Goal: Task Accomplishment & Management: Manage account settings

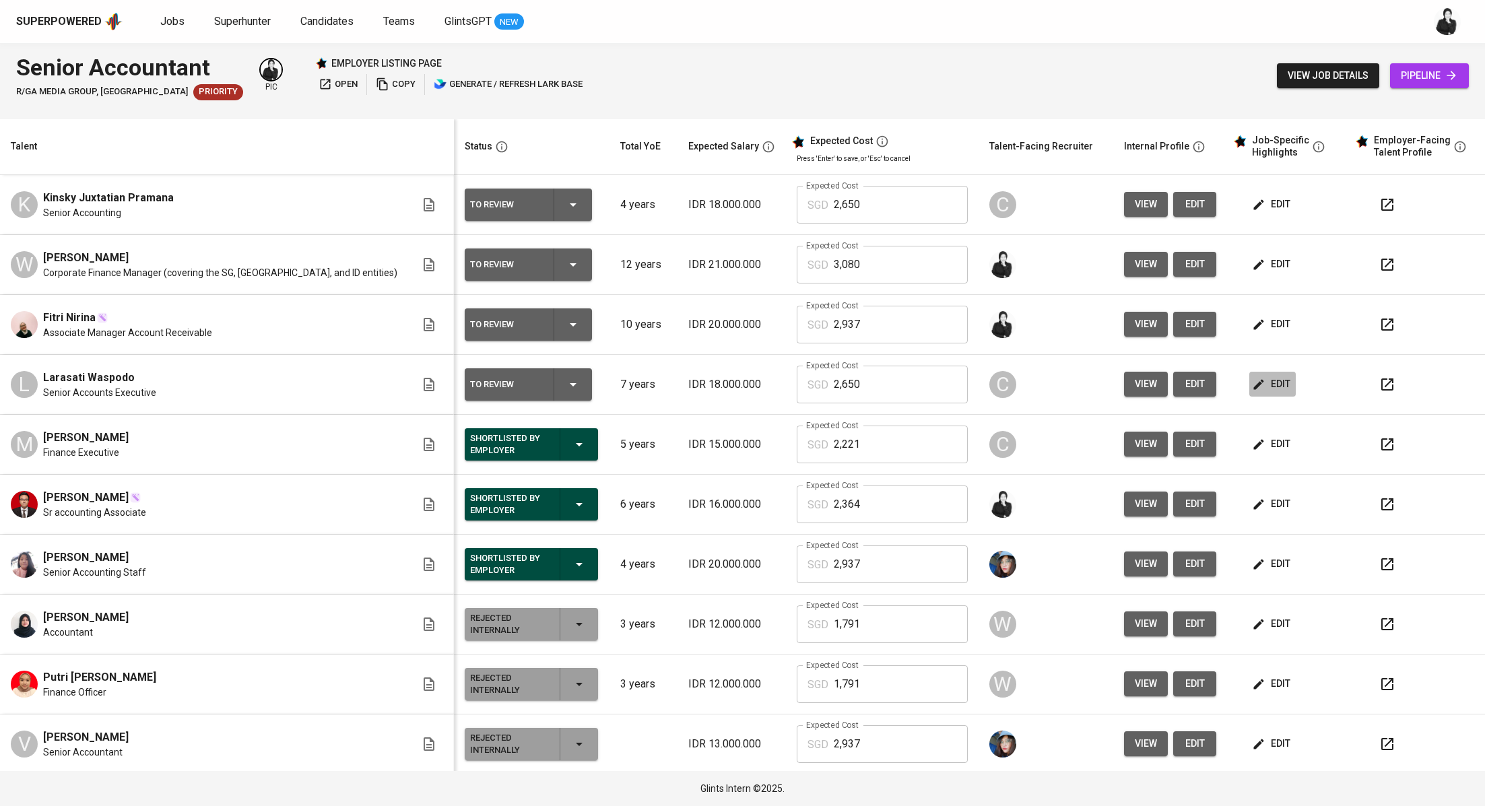
click at [1255, 387] on span "edit" at bounding box center [1273, 384] width 36 height 17
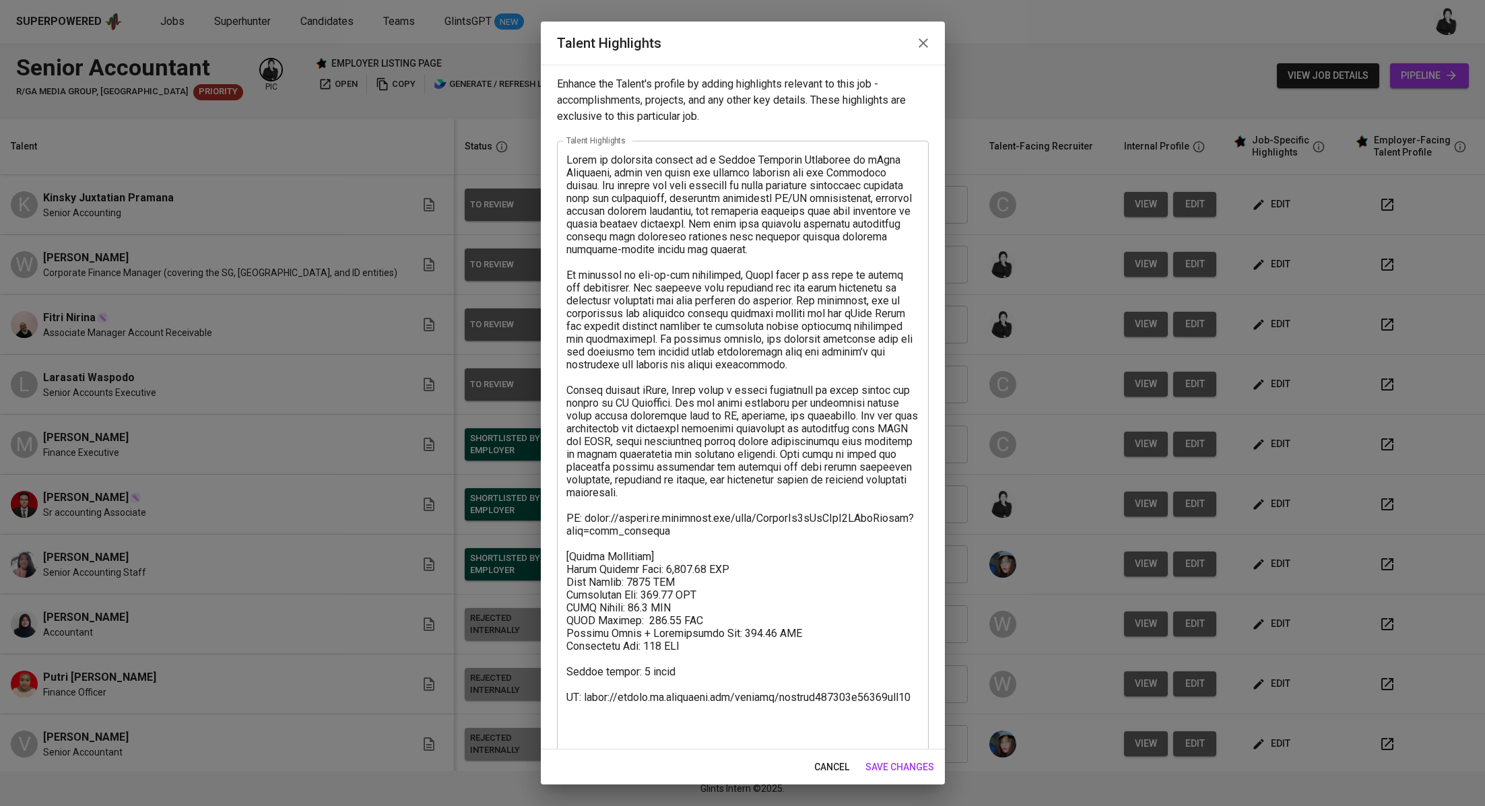
scroll to position [16, 0]
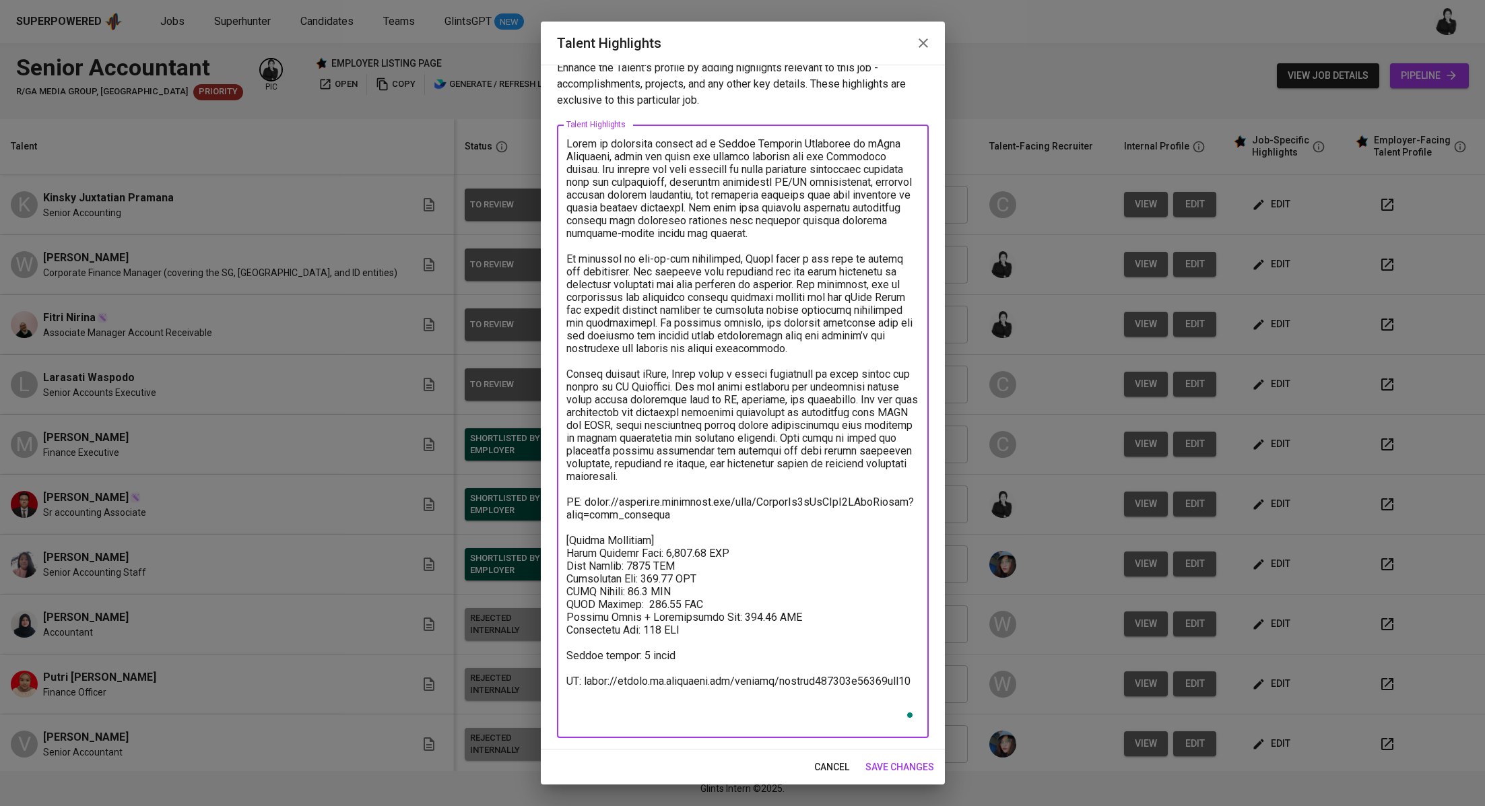
drag, startPoint x: 910, startPoint y: 706, endPoint x: 560, endPoint y: 684, distance: 350.9
click at [560, 684] on div "x Talent Highlights" at bounding box center [743, 431] width 372 height 613
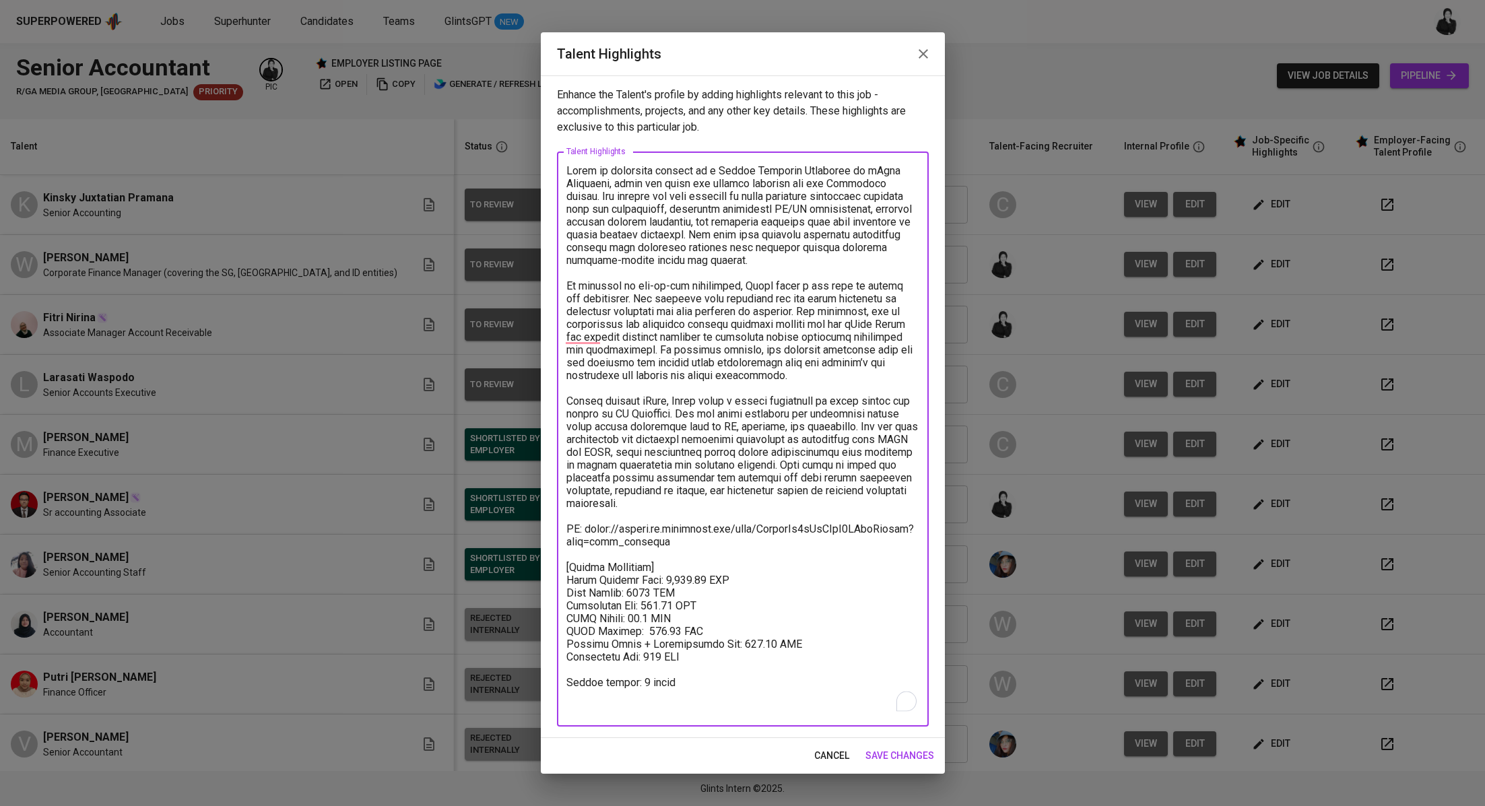
type textarea "Laras is currently working as a Senior Accounts Executive at iZeno Indonesia, w…"
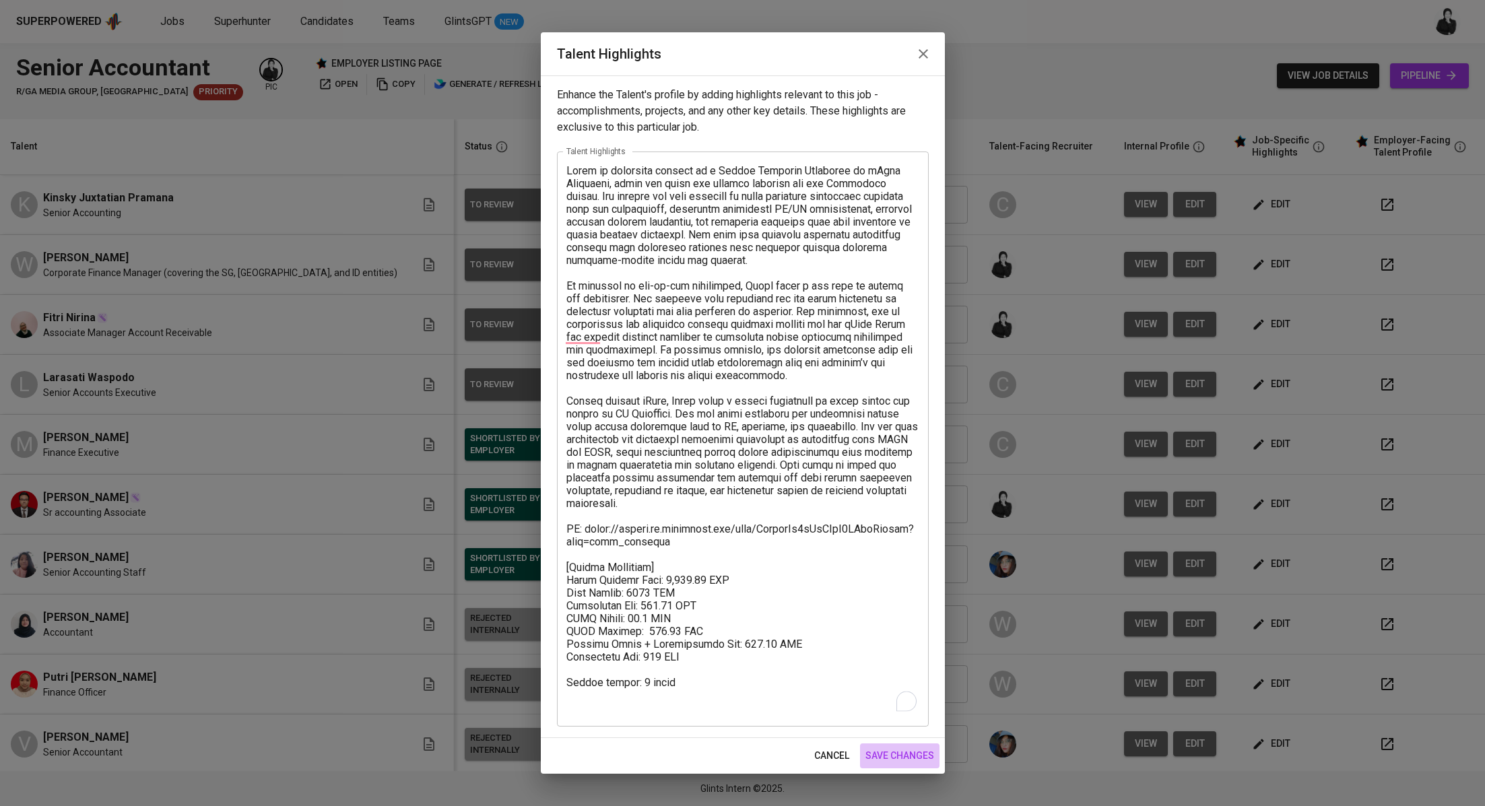
click at [904, 751] on span "save changes" at bounding box center [899, 755] width 69 height 17
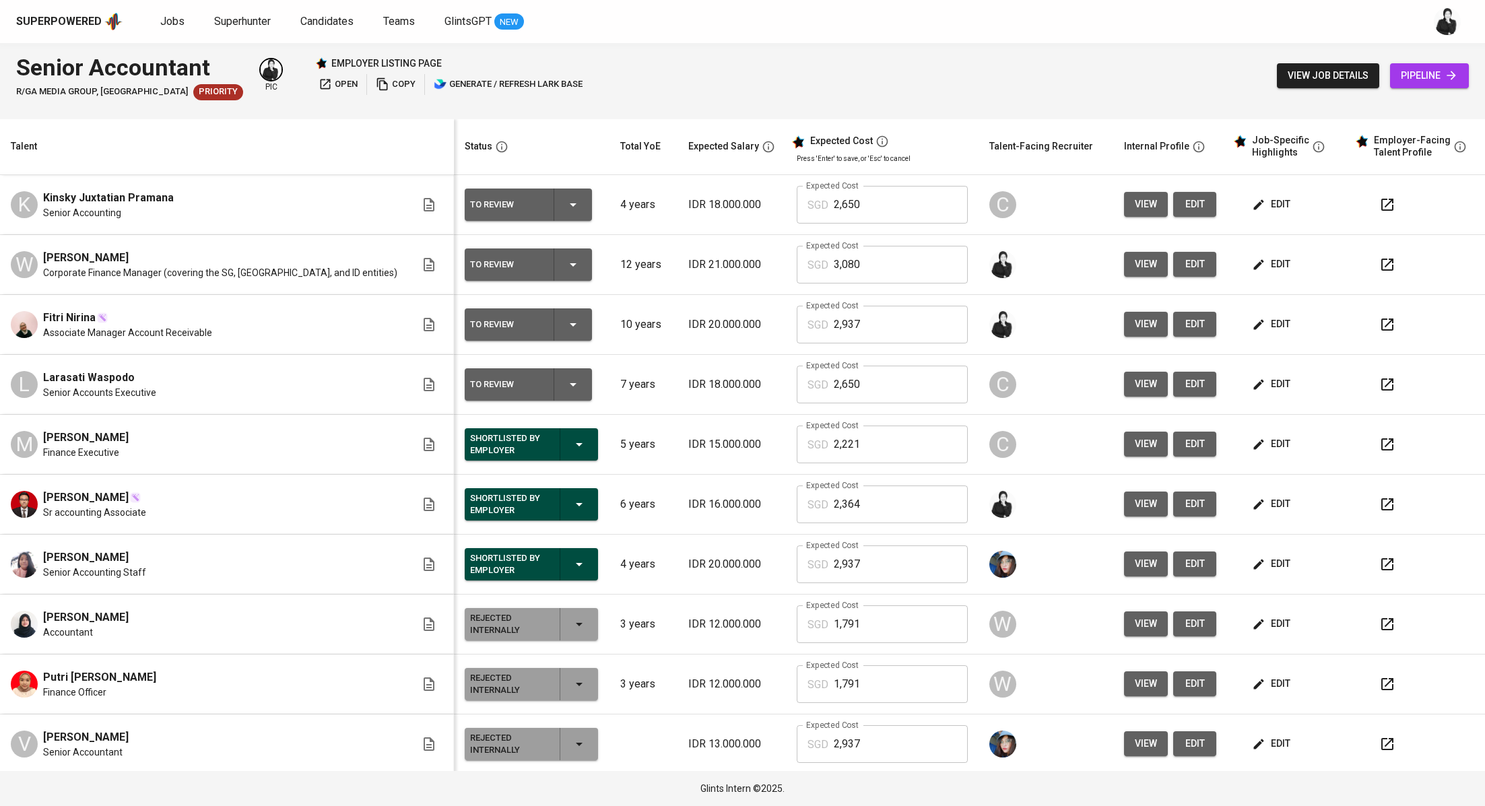
click at [565, 387] on icon "button" at bounding box center [573, 384] width 16 height 16
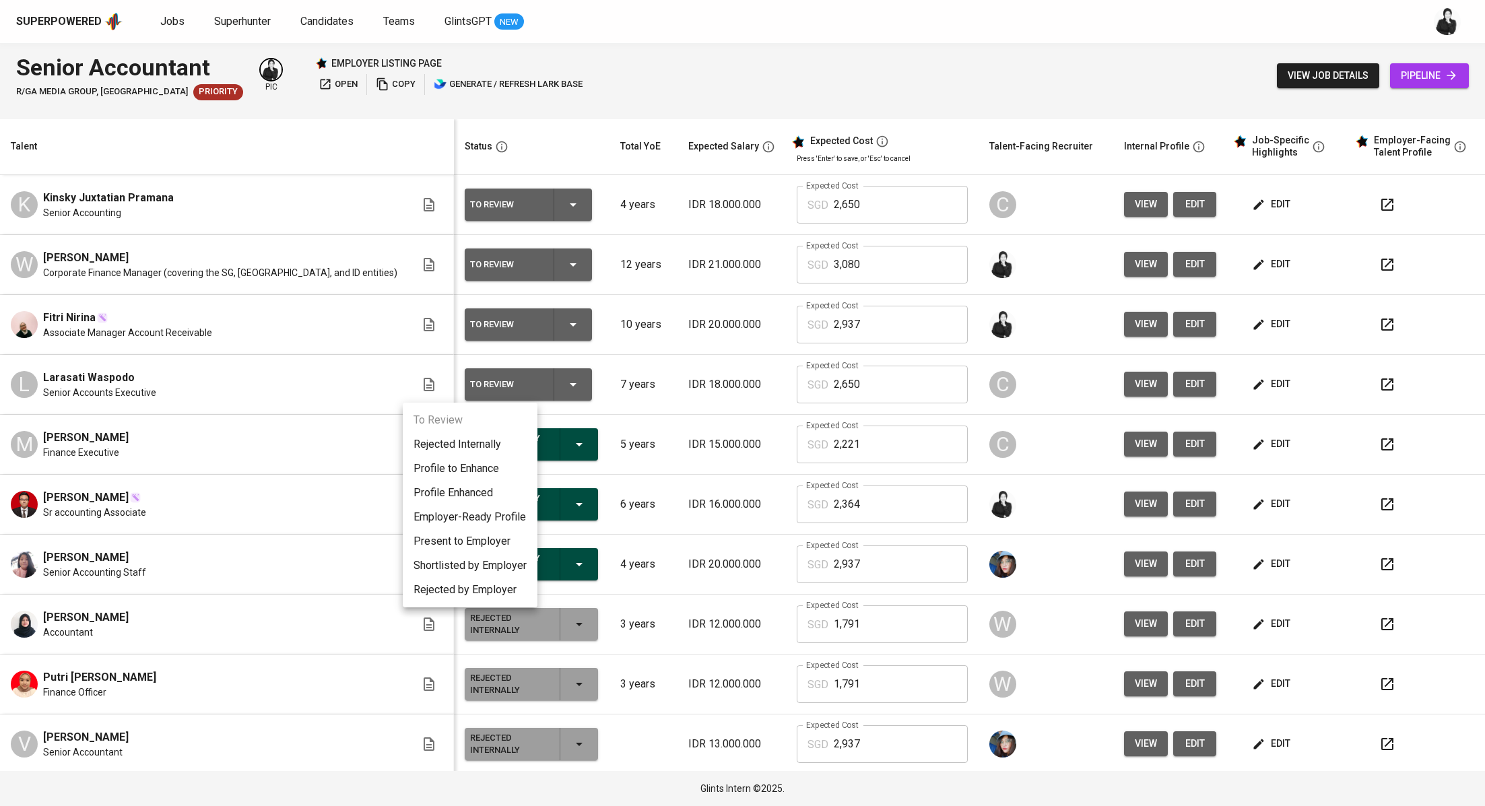
click at [507, 546] on li "Present to Employer" at bounding box center [470, 541] width 135 height 24
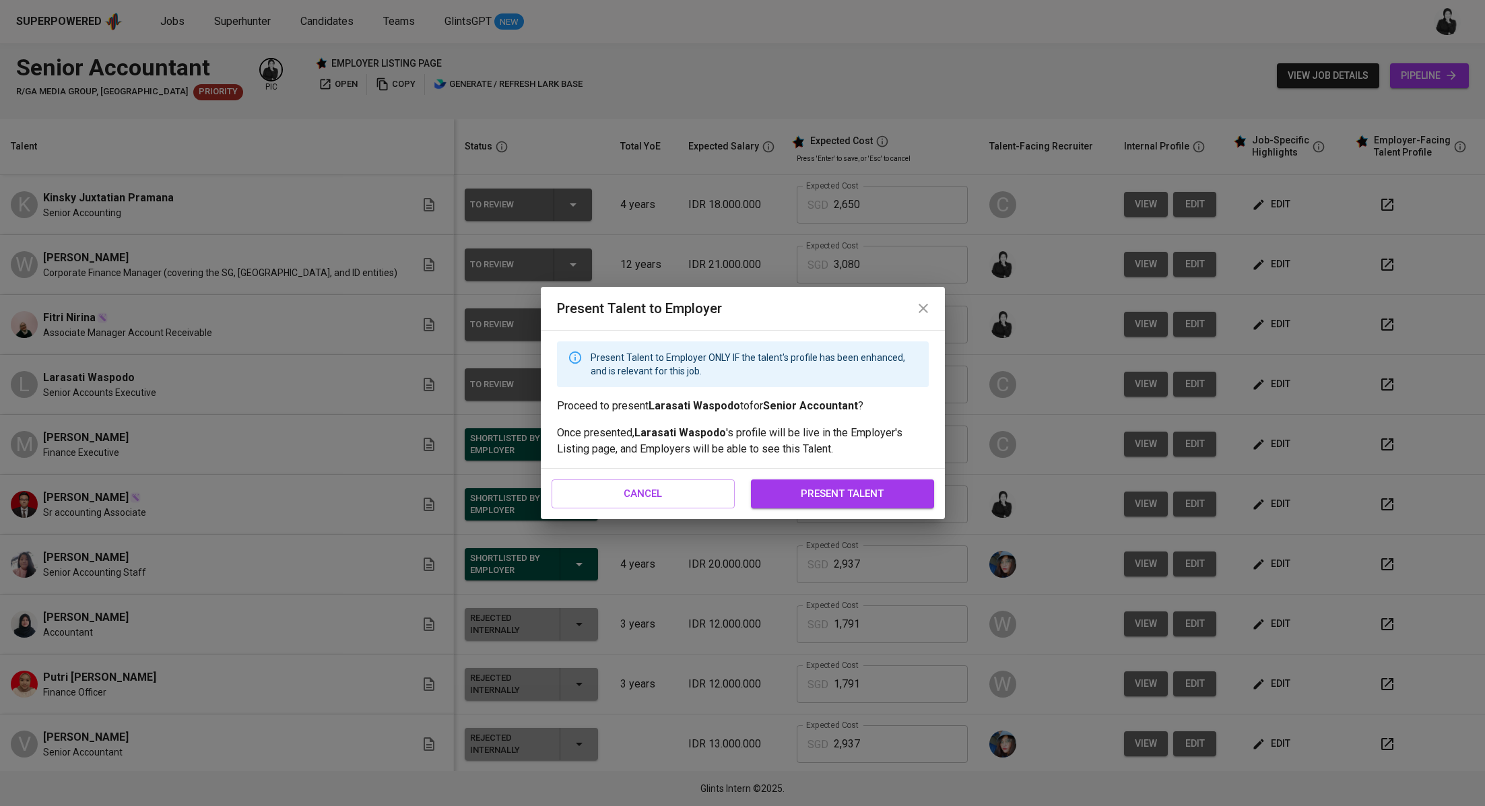
click at [855, 499] on span "present talent" at bounding box center [843, 494] width 154 height 18
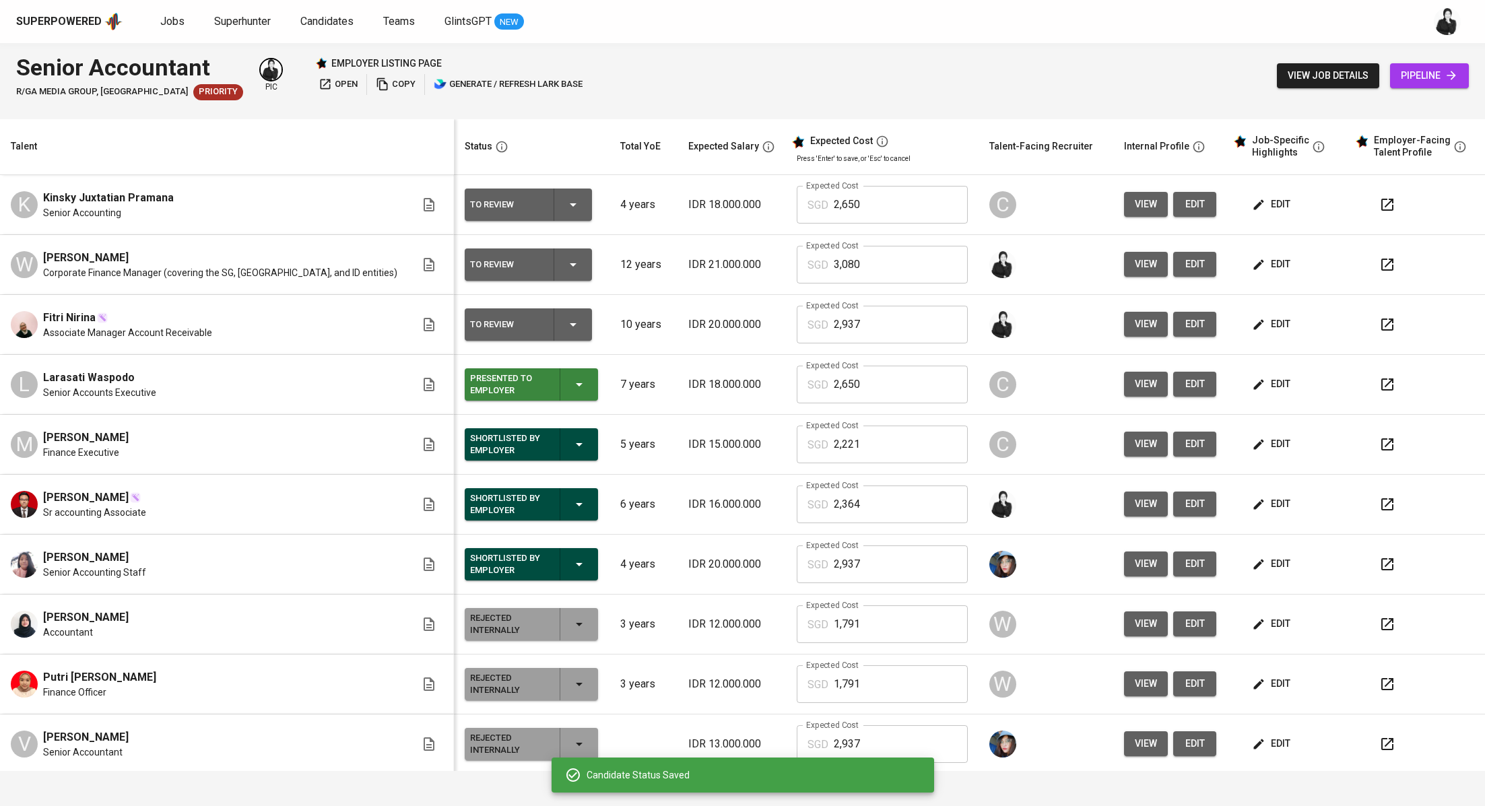
click at [1255, 322] on span "edit" at bounding box center [1273, 324] width 36 height 17
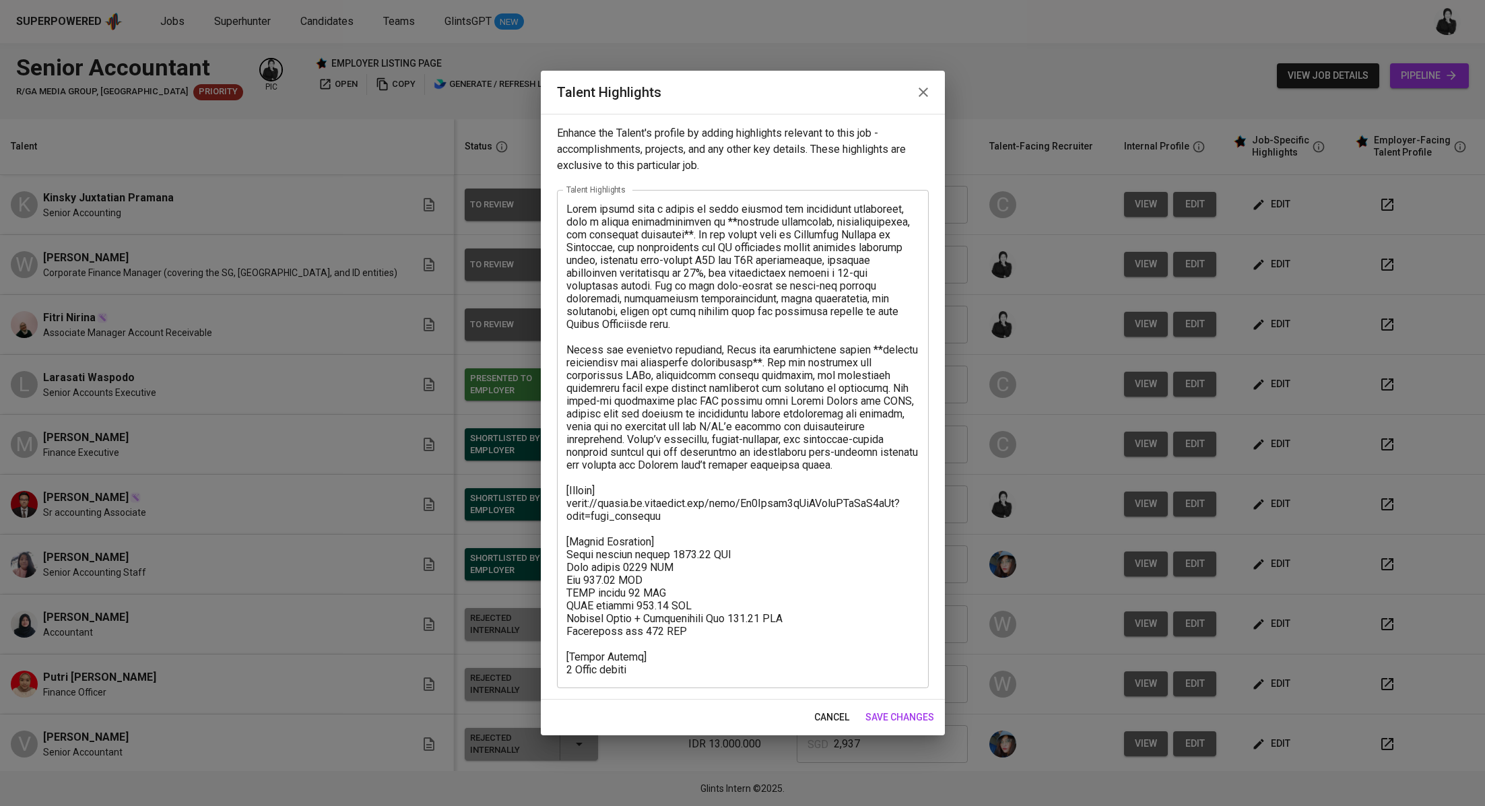
click at [830, 720] on span "cancel" at bounding box center [831, 717] width 35 height 17
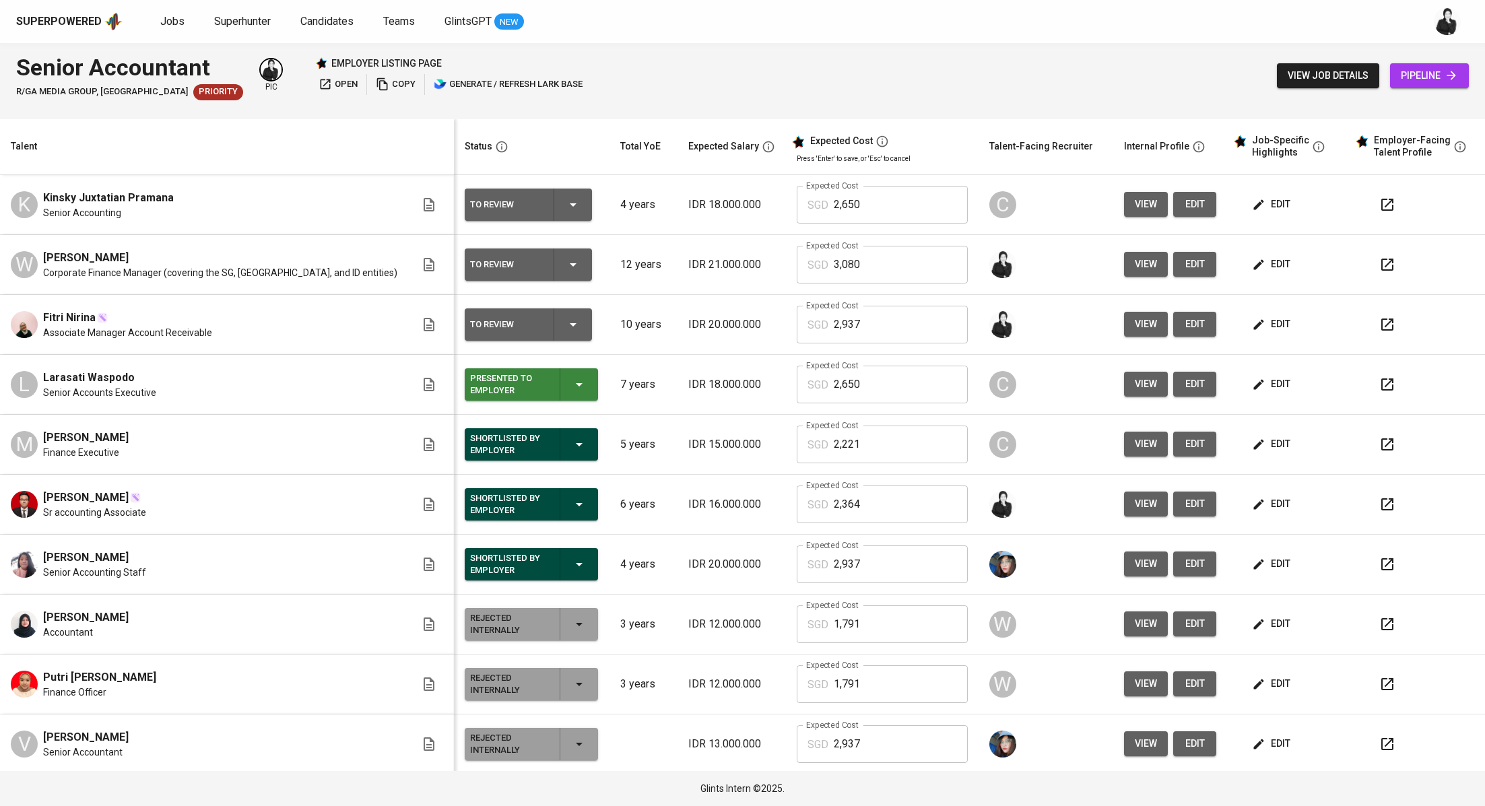
click at [565, 324] on icon "button" at bounding box center [573, 325] width 16 height 16
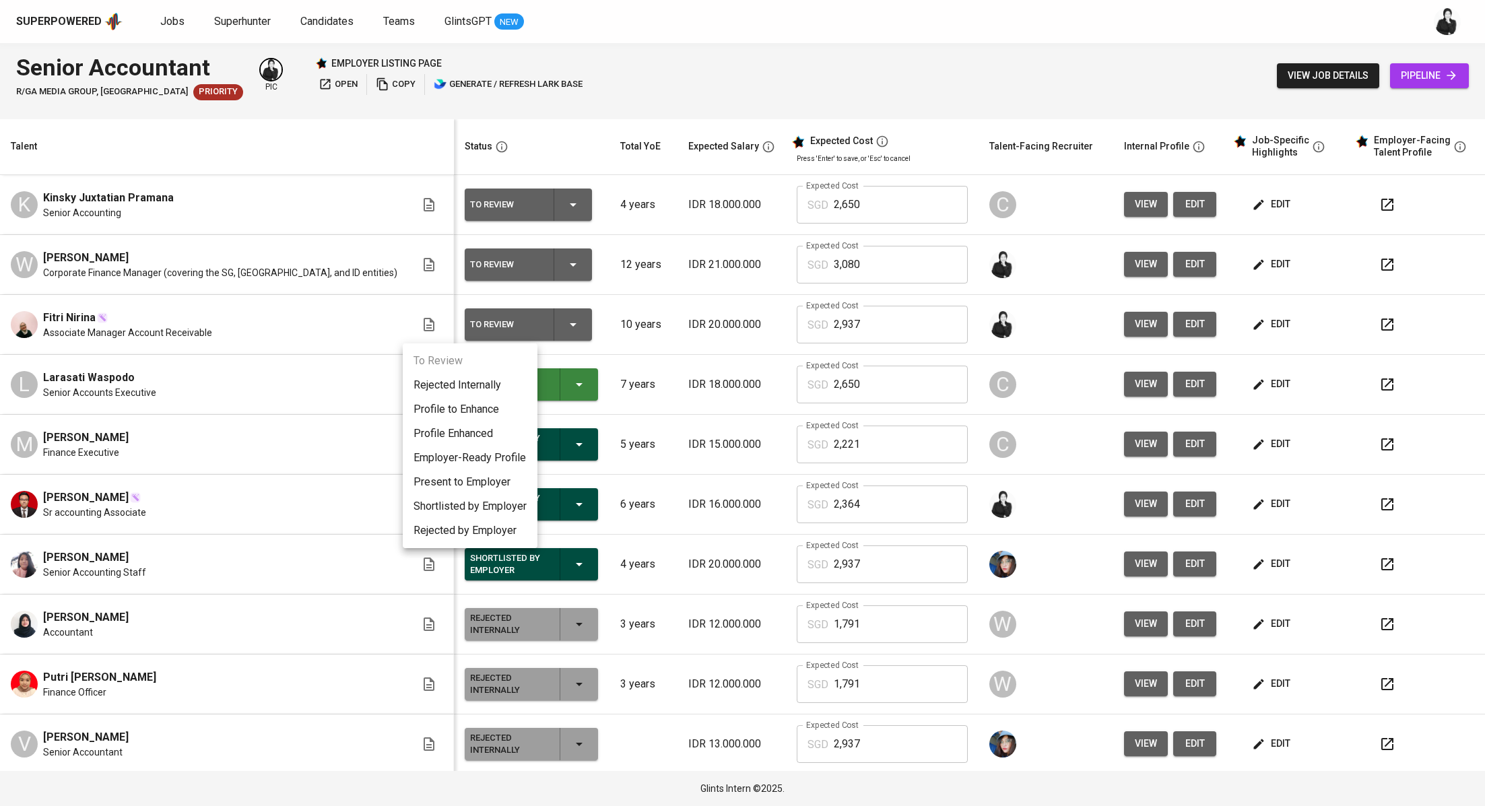
click at [508, 485] on li "Present to Employer" at bounding box center [470, 482] width 135 height 24
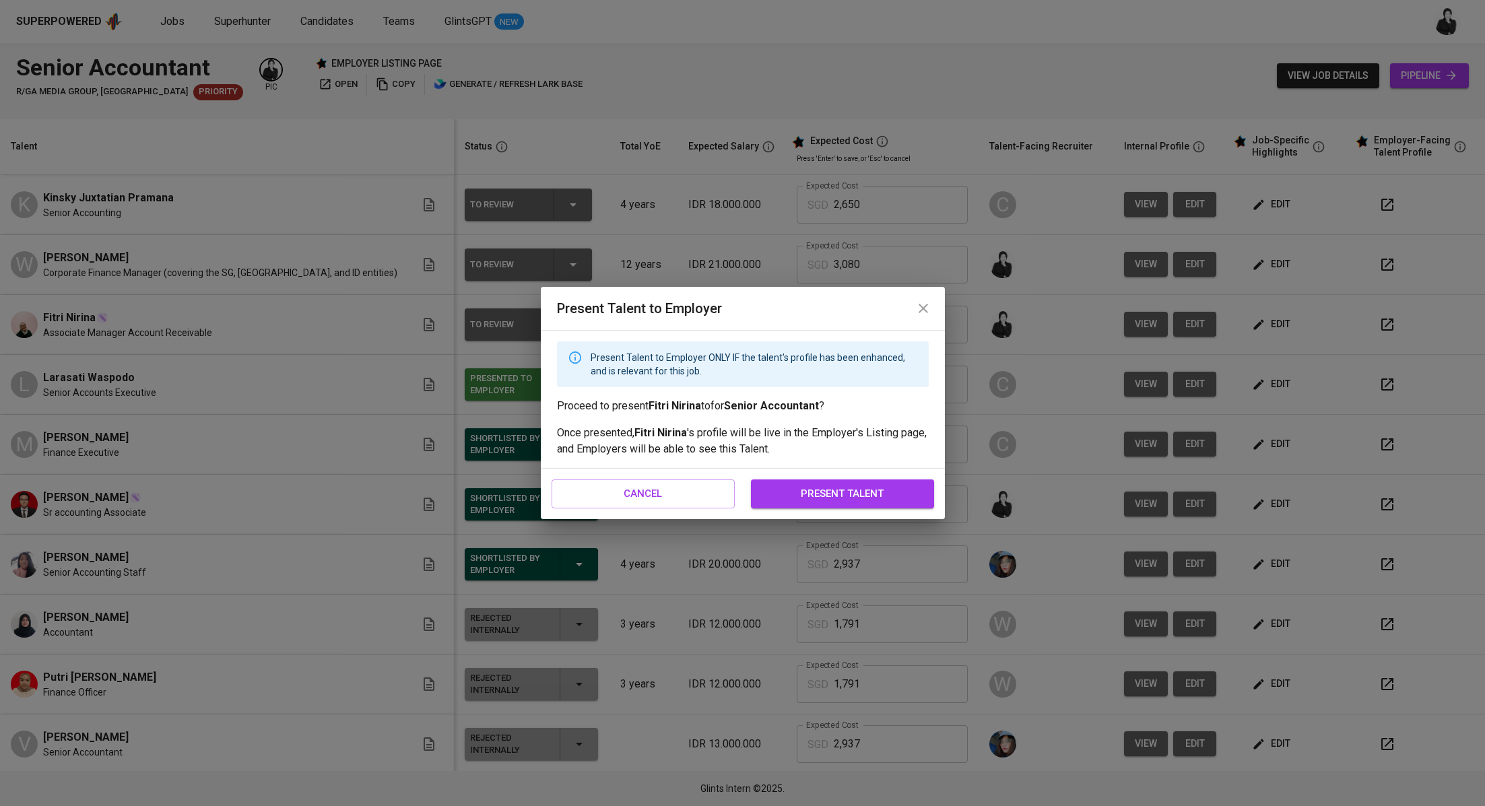
click at [826, 488] on span "present talent" at bounding box center [843, 494] width 154 height 18
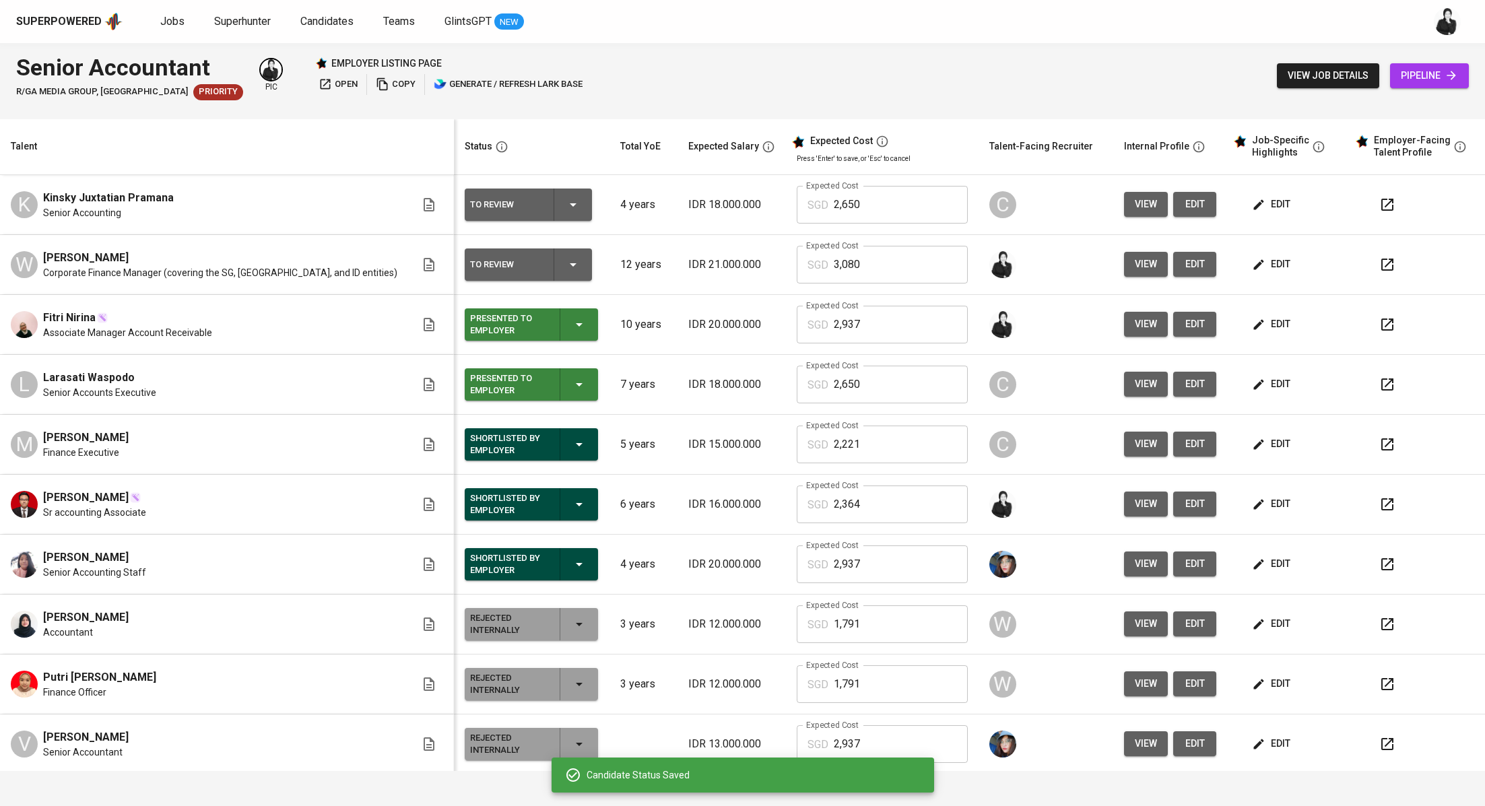
click at [1255, 259] on span "edit" at bounding box center [1273, 264] width 36 height 17
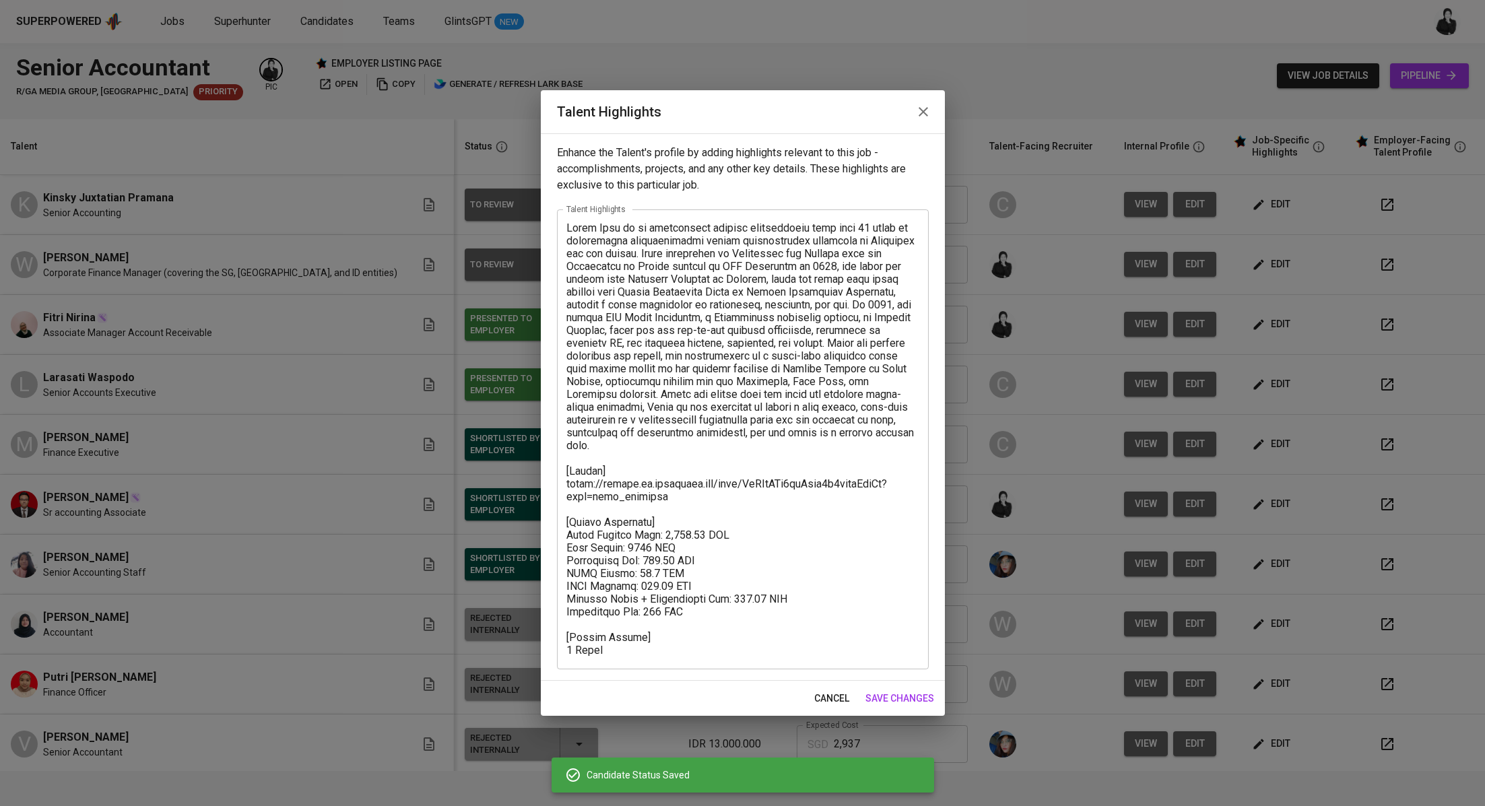
click at [921, 112] on icon "button" at bounding box center [923, 112] width 16 height 16
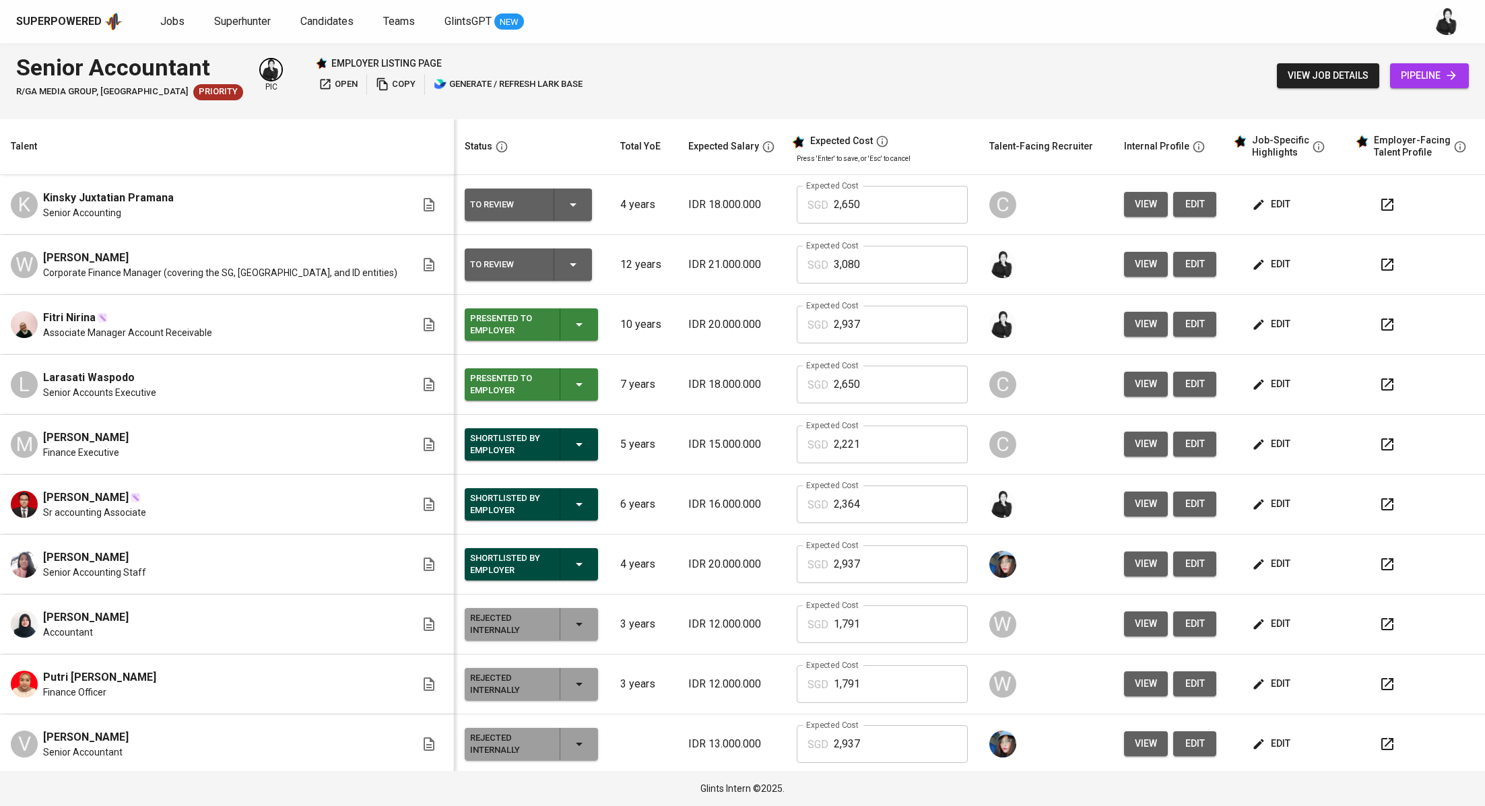
click at [565, 265] on icon "button" at bounding box center [573, 265] width 16 height 16
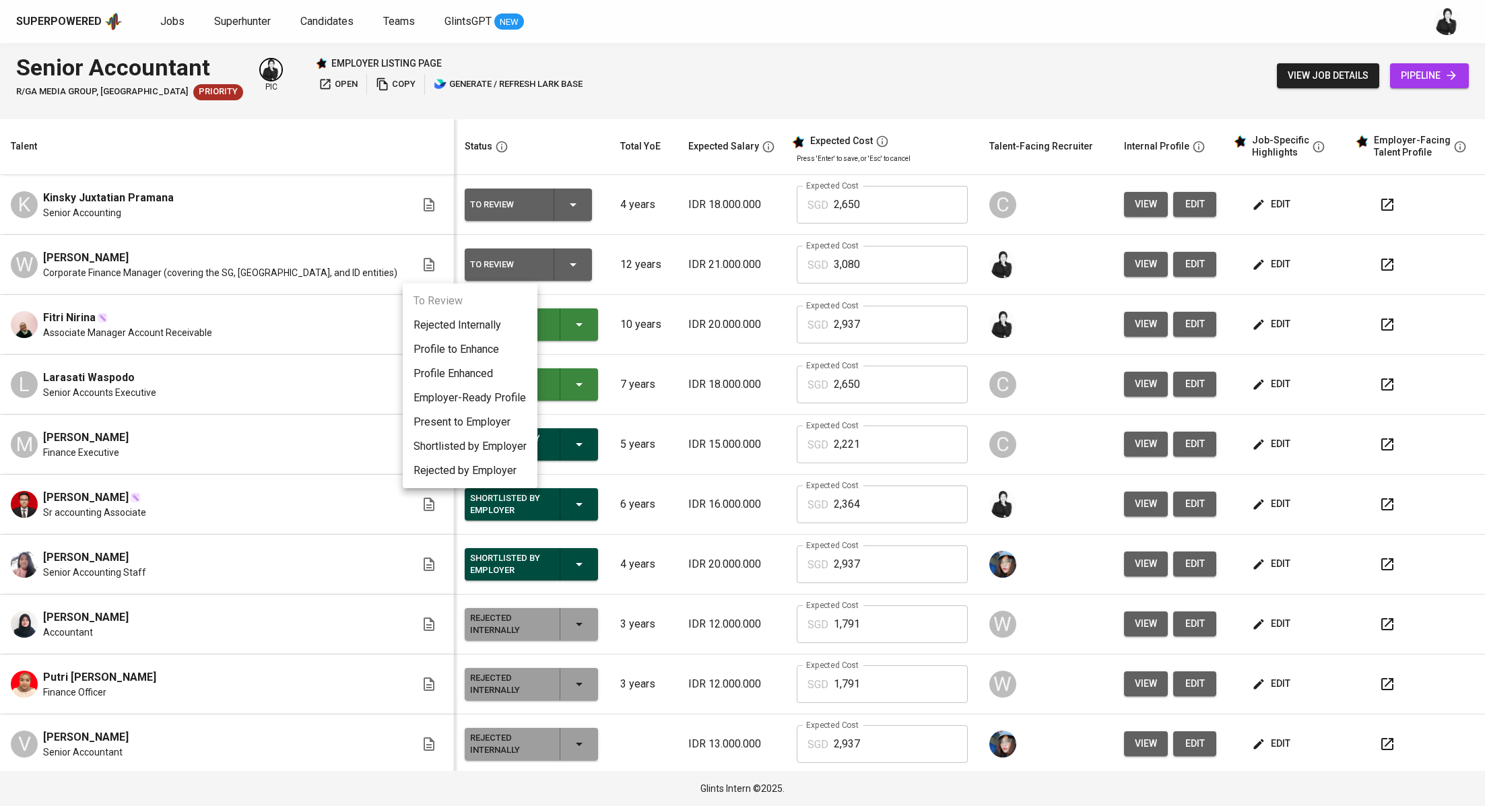
click at [517, 413] on li "Present to Employer" at bounding box center [470, 422] width 135 height 24
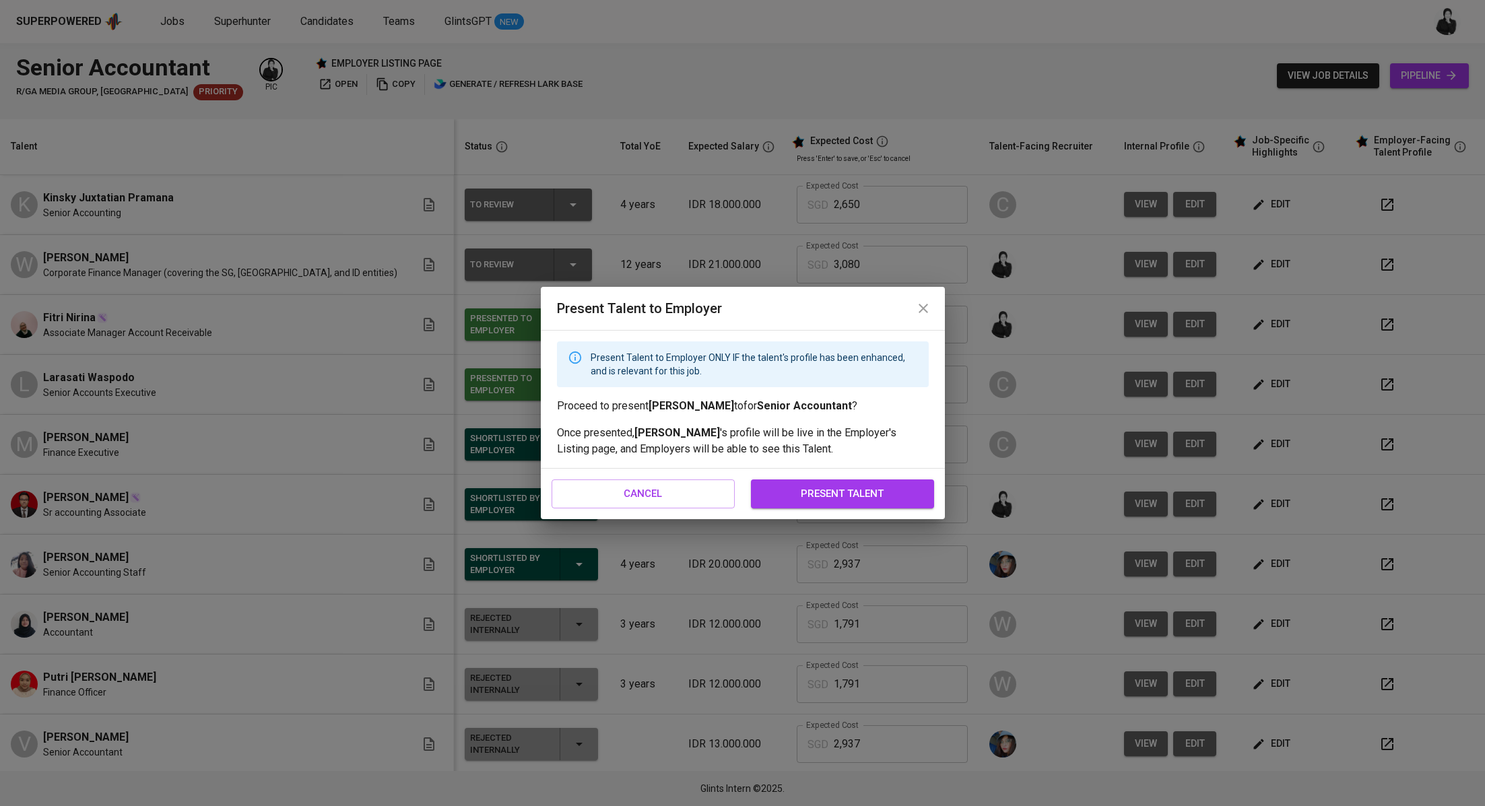
click at [881, 496] on span "present talent" at bounding box center [843, 494] width 154 height 18
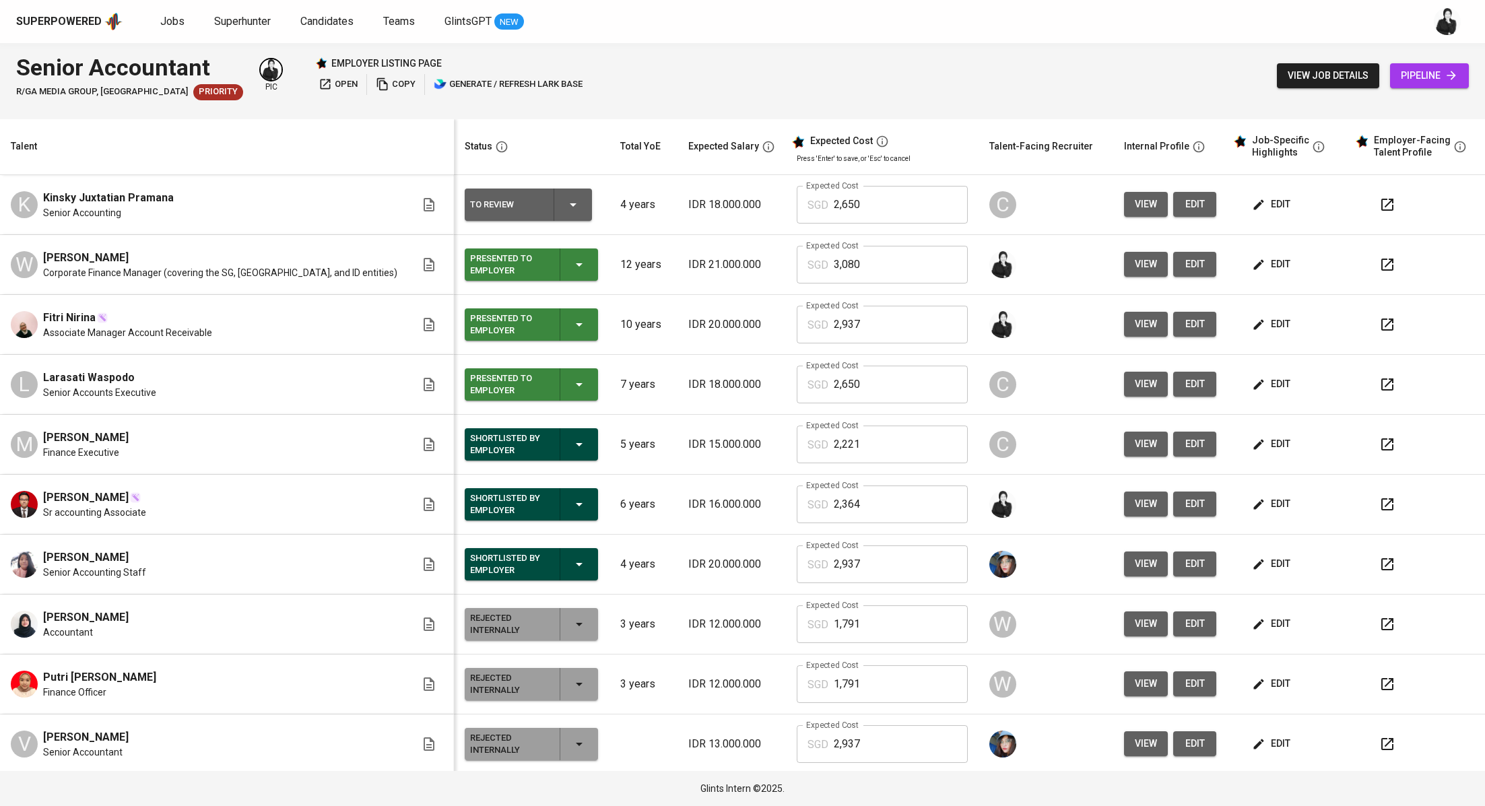
click at [521, 221] on td "To Review" at bounding box center [532, 205] width 156 height 60
click at [521, 215] on div "To Review" at bounding box center [528, 205] width 116 height 32
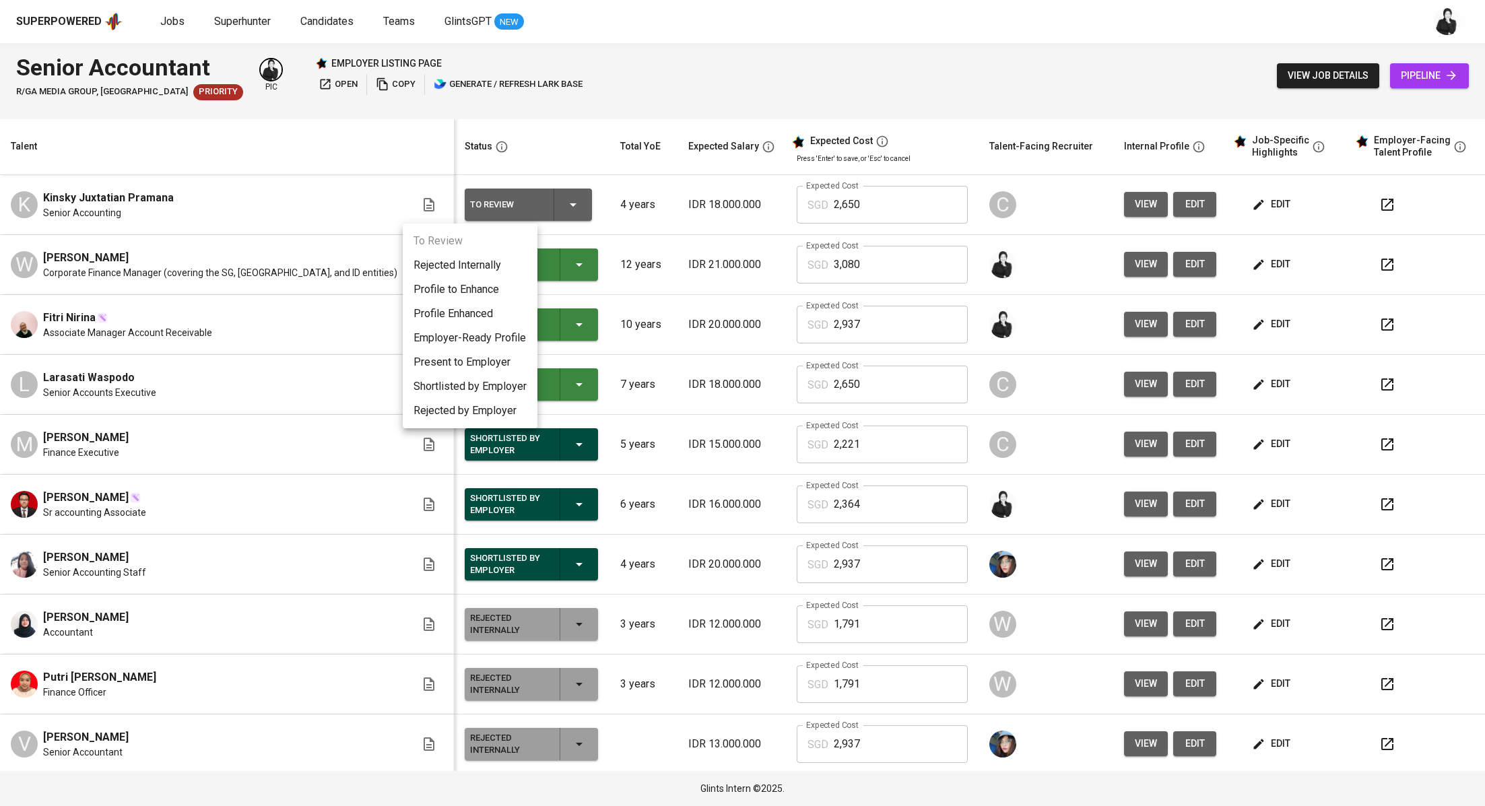
click at [517, 364] on li "Present to Employer" at bounding box center [470, 362] width 135 height 24
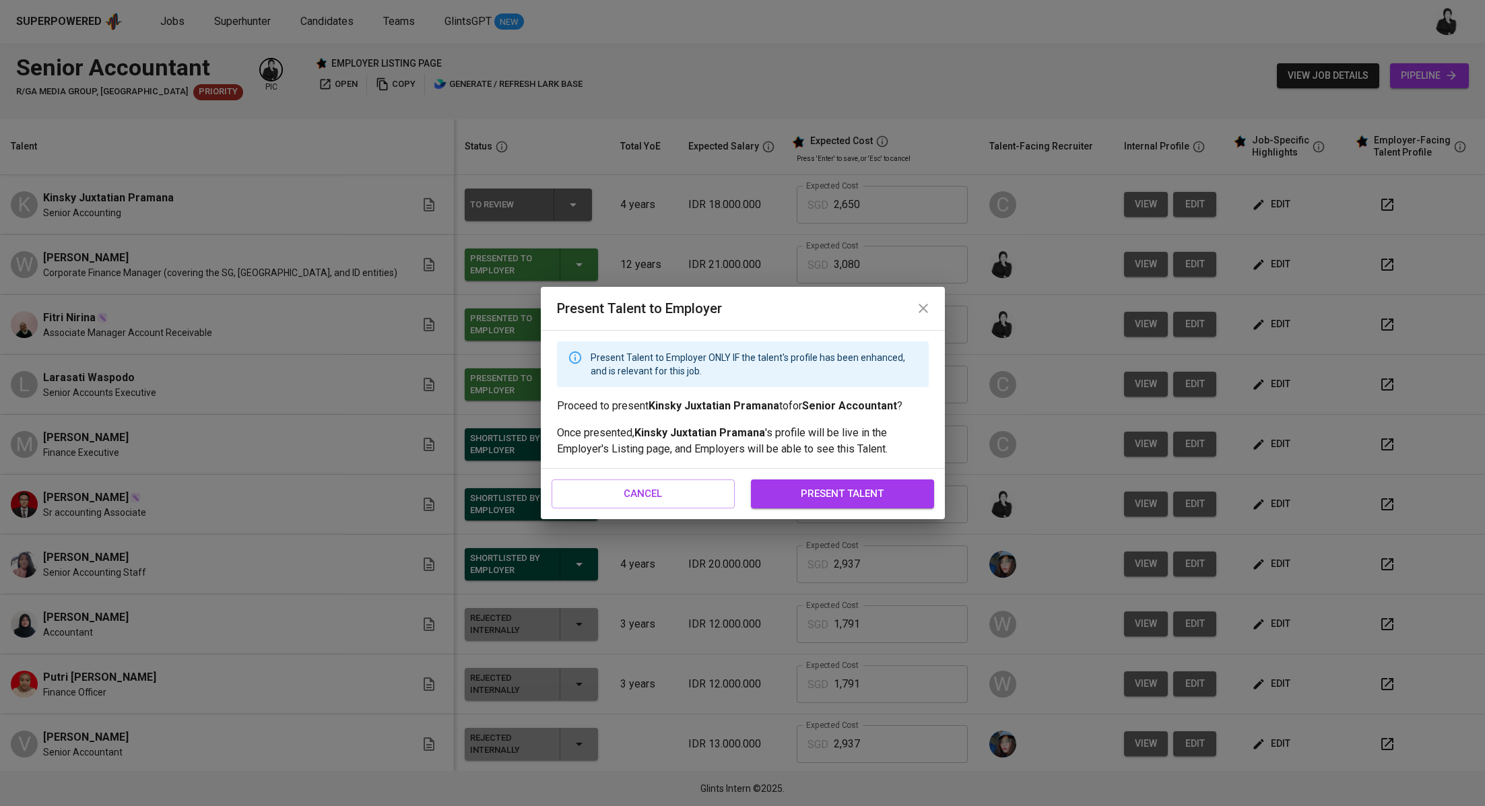
click at [786, 494] on span "present talent" at bounding box center [843, 494] width 154 height 18
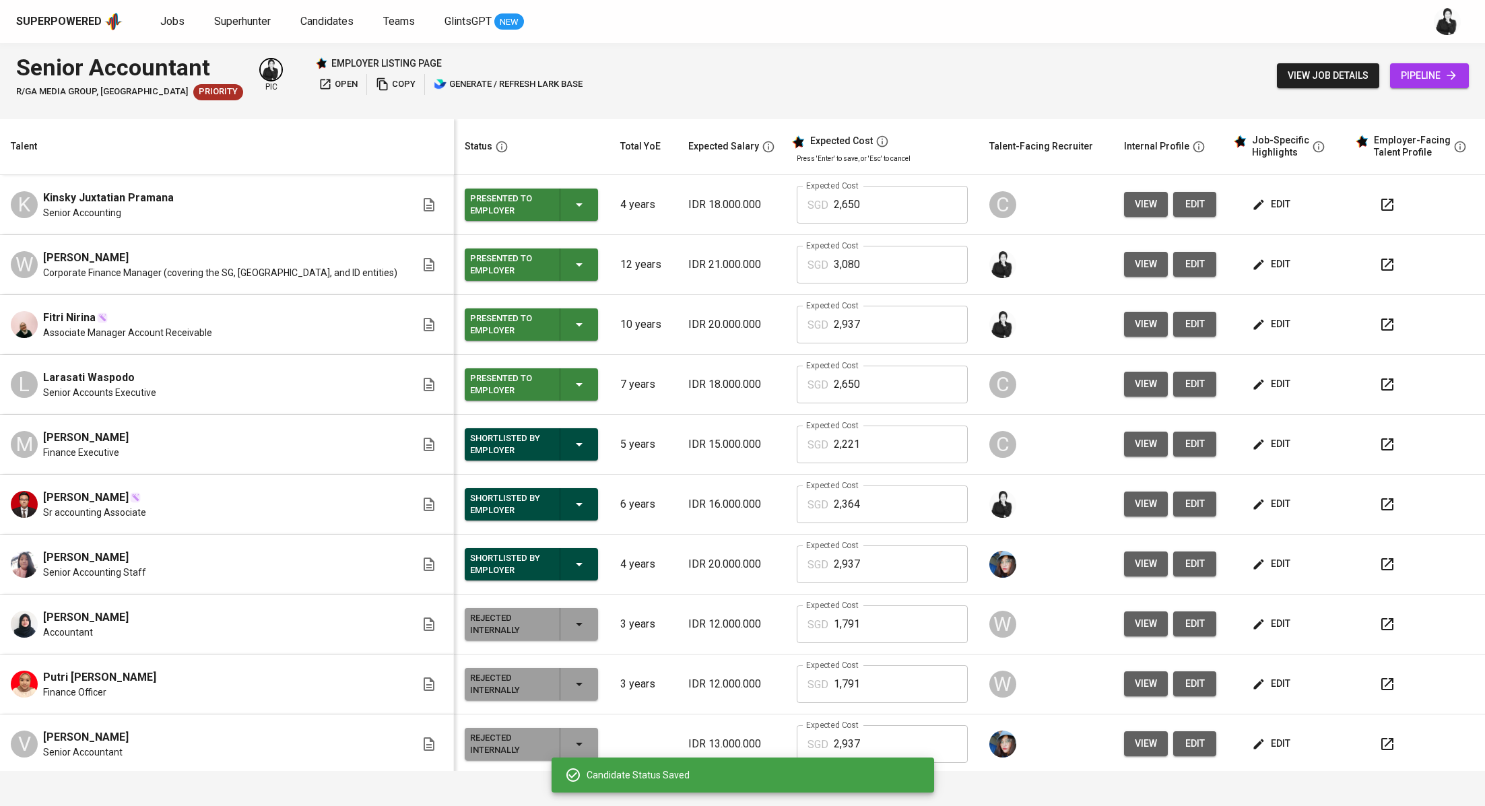
click at [319, 87] on span "open" at bounding box center [338, 84] width 39 height 15
